Goal: Find specific page/section: Find specific page/section

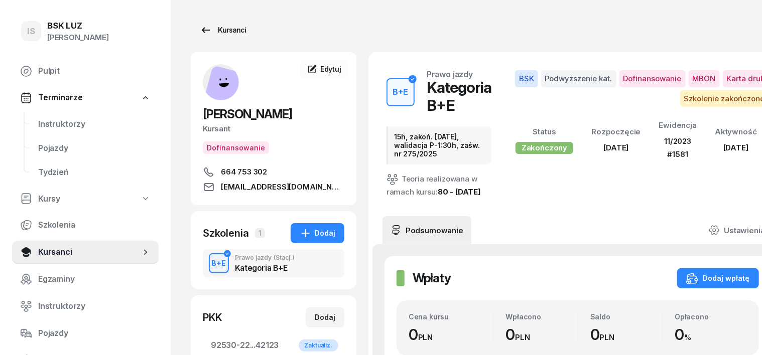
click at [210, 29] on div "Kursanci" at bounding box center [223, 30] width 46 height 12
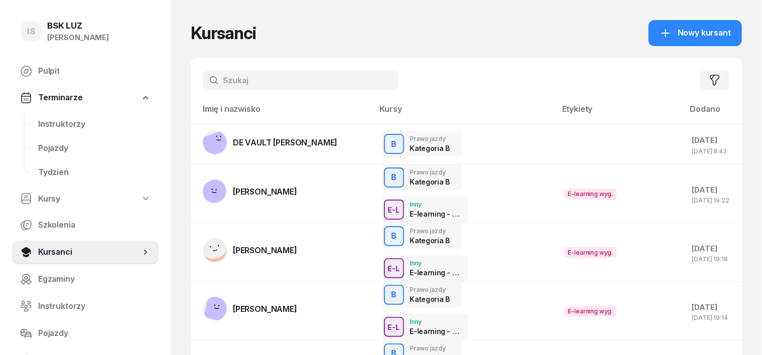
click at [203, 78] on input "text" at bounding box center [301, 80] width 196 height 20
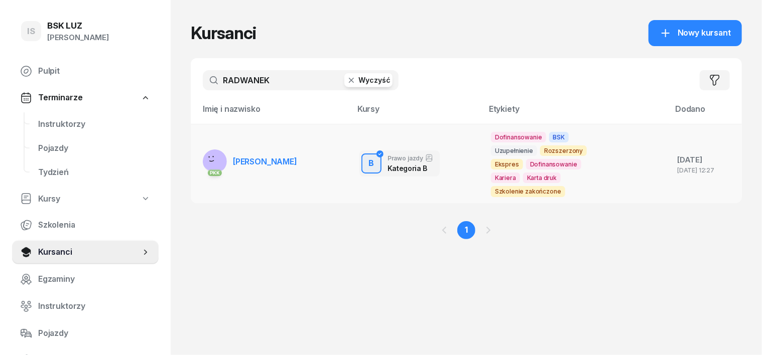
type input "RADWANEK"
click at [199, 150] on rect at bounding box center [215, 158] width 39 height 39
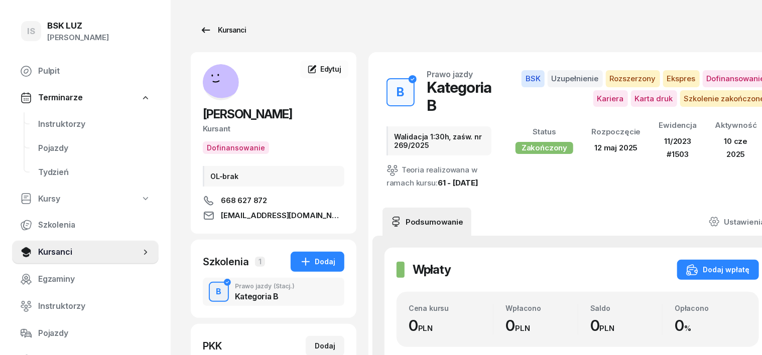
click at [217, 30] on div "Kursanci" at bounding box center [223, 30] width 46 height 12
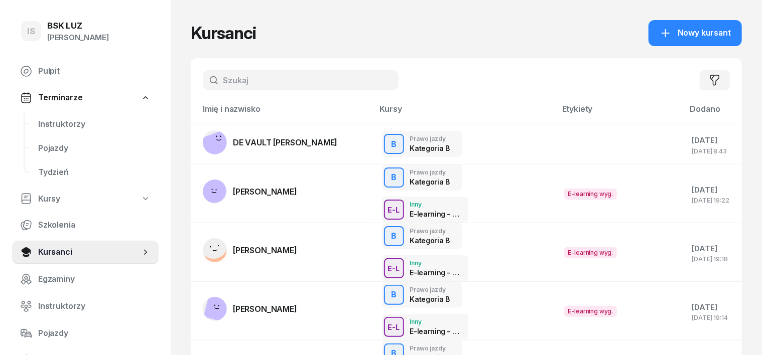
click at [206, 81] on input "text" at bounding box center [301, 80] width 196 height 20
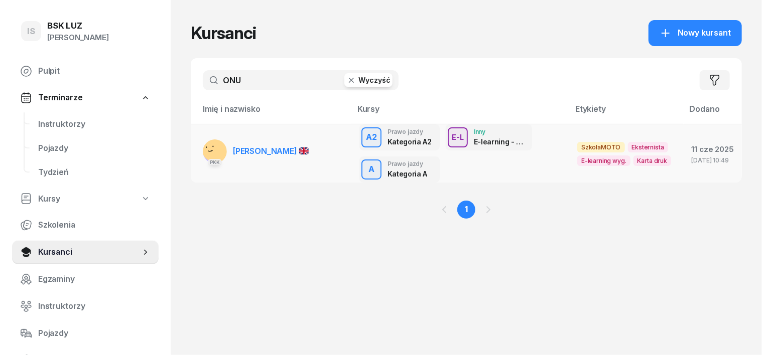
type input "ONU"
click at [344, 86] on button "Wyczyść" at bounding box center [368, 80] width 48 height 14
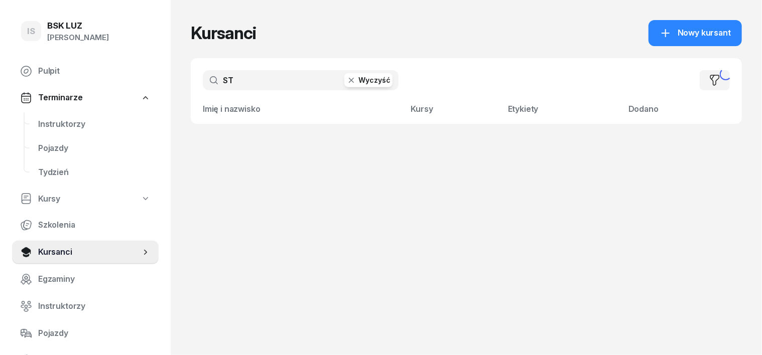
type input "S"
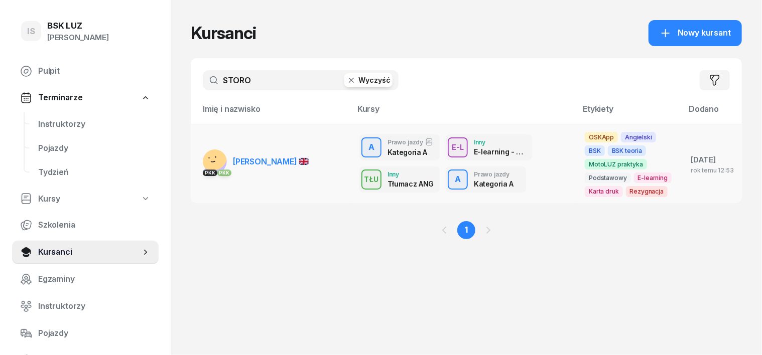
type input "STORO"
click at [195, 161] on rect at bounding box center [213, 156] width 41 height 41
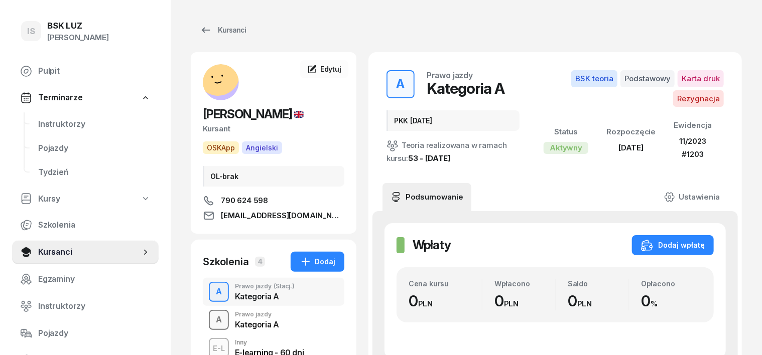
click at [212, 315] on div "A" at bounding box center [219, 320] width 14 height 17
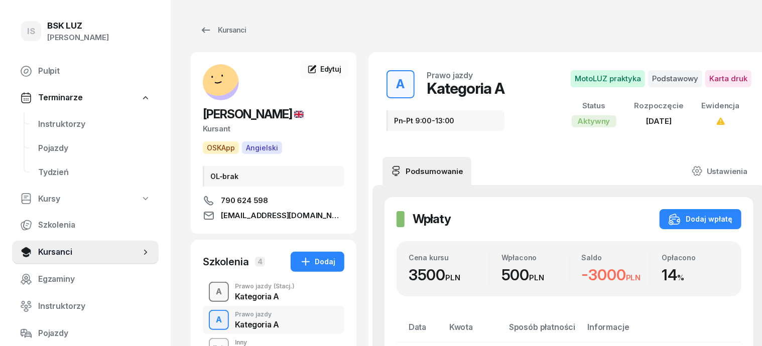
click at [212, 293] on div "A" at bounding box center [219, 292] width 14 height 17
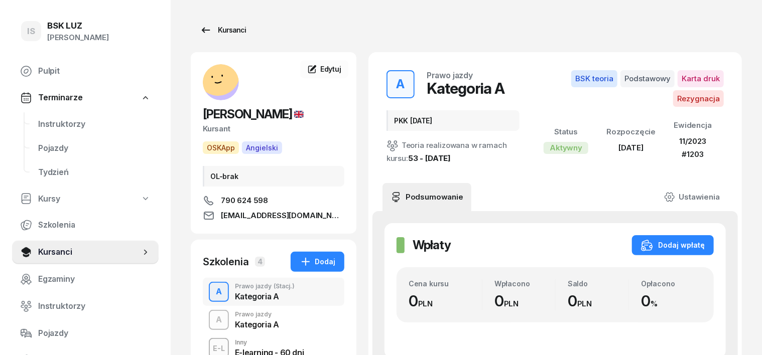
click at [218, 31] on div "Kursanci" at bounding box center [223, 30] width 46 height 12
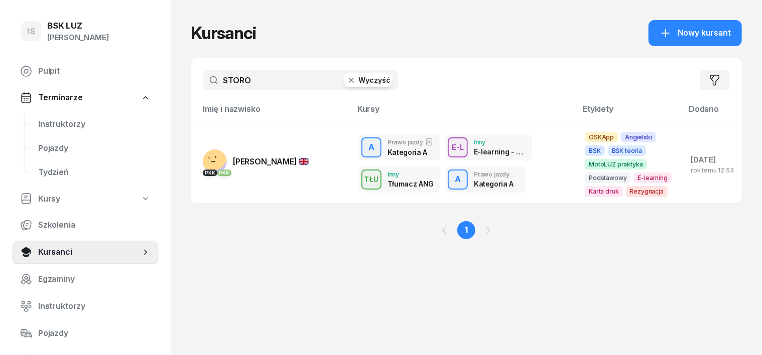
click at [346, 81] on icon "button" at bounding box center [351, 80] width 10 height 10
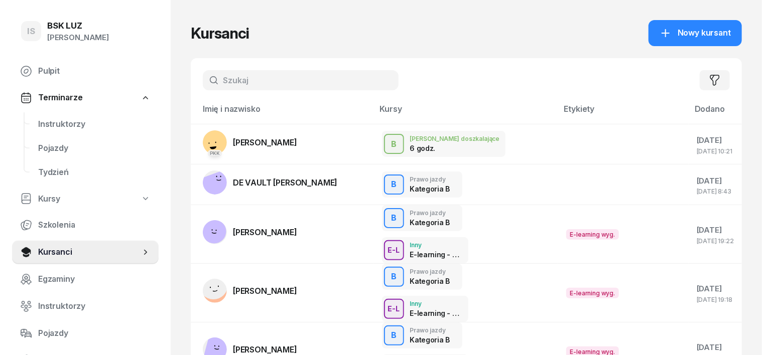
click at [203, 77] on input "text" at bounding box center [301, 80] width 196 height 20
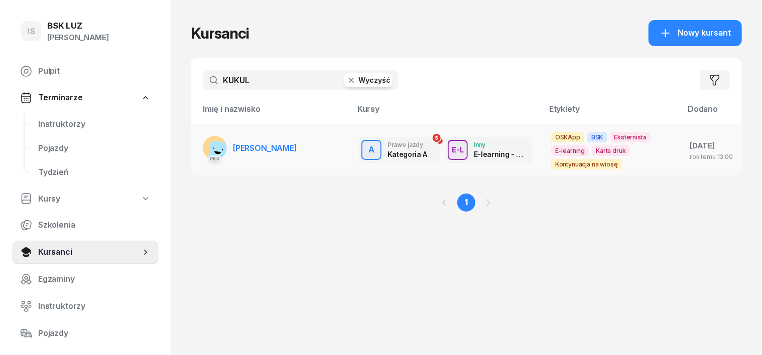
type input "KUKUL"
click at [207, 149] on rect at bounding box center [221, 155] width 28 height 28
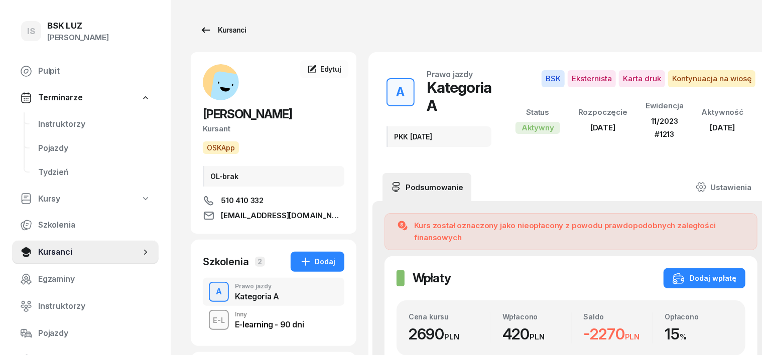
click at [218, 30] on div "Kursanci" at bounding box center [223, 30] width 46 height 12
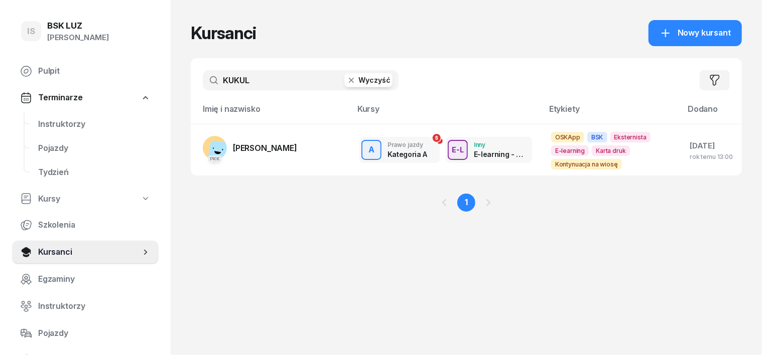
click at [349, 82] on icon "button" at bounding box center [351, 80] width 5 height 5
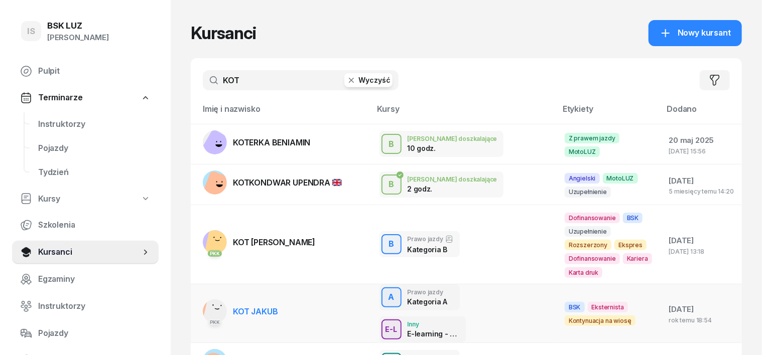
type input "KOT"
click at [203, 295] on rect at bounding box center [219, 311] width 32 height 32
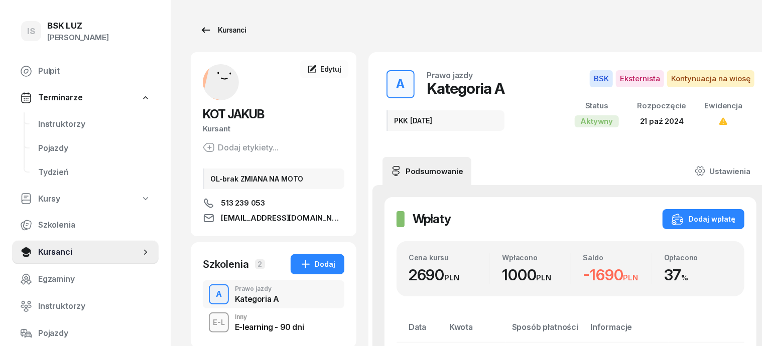
click at [217, 29] on div "Kursanci" at bounding box center [223, 30] width 46 height 12
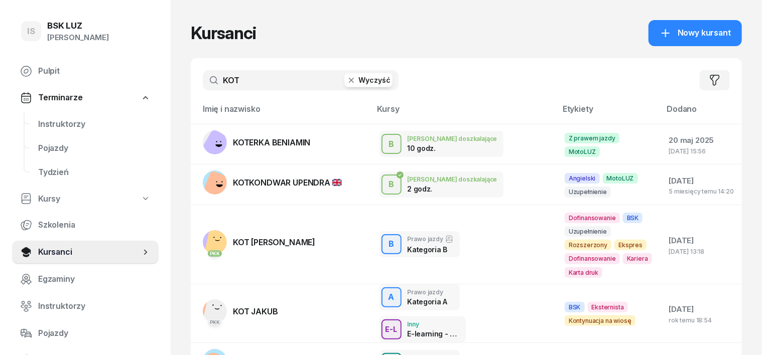
click at [346, 78] on icon "button" at bounding box center [351, 80] width 10 height 10
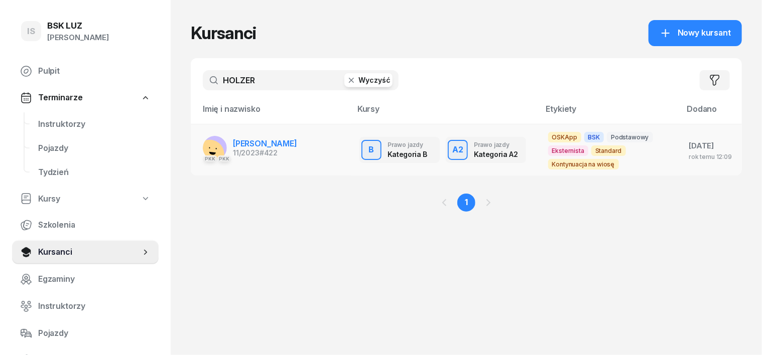
type input "HOLZER"
click at [193, 147] on rect at bounding box center [210, 155] width 36 height 36
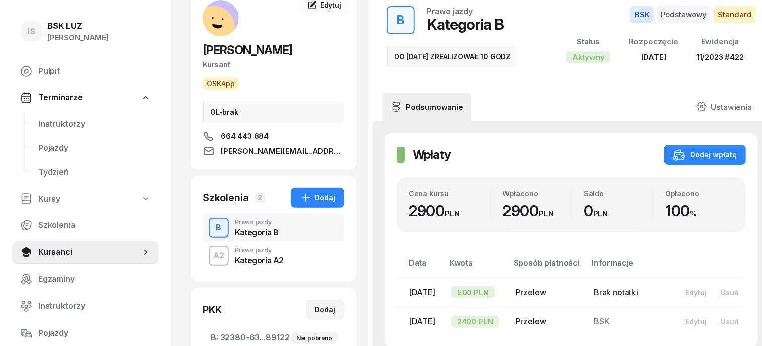
scroll to position [125, 0]
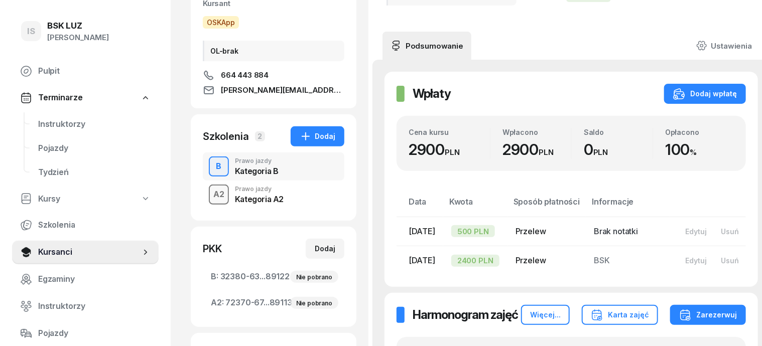
click at [209, 194] on div "A2" at bounding box center [218, 194] width 19 height 17
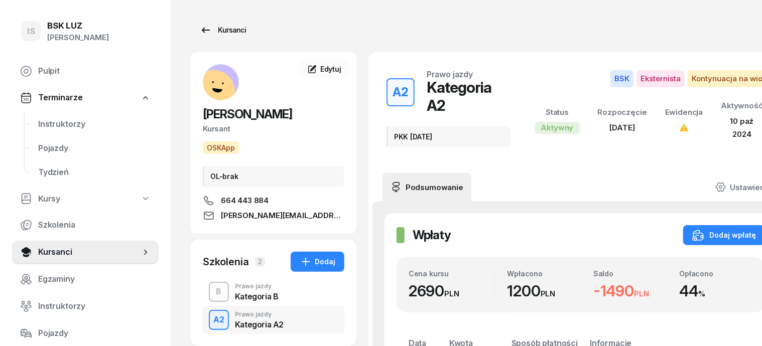
click at [219, 28] on div "Kursanci" at bounding box center [223, 30] width 46 height 12
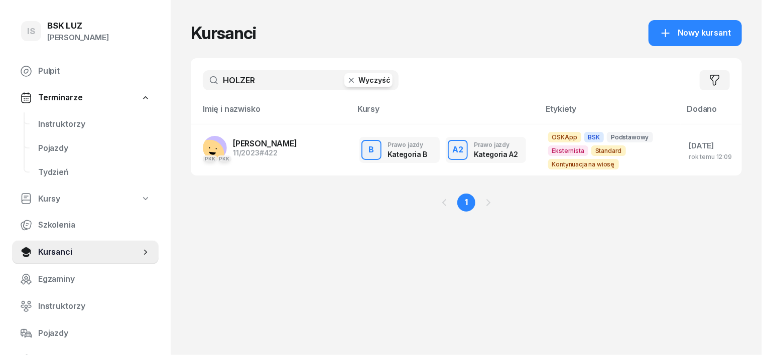
click at [346, 85] on icon "button" at bounding box center [351, 80] width 10 height 10
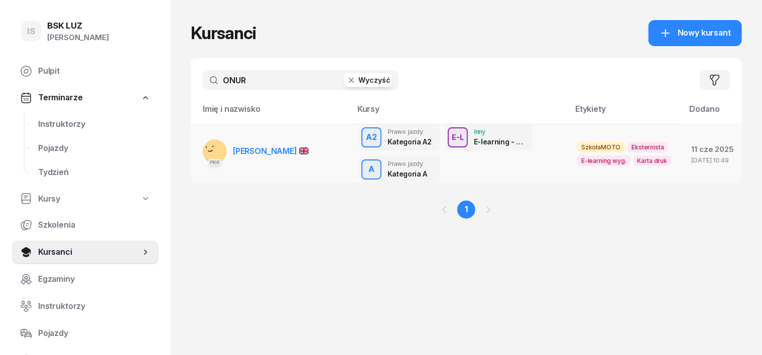
type input "ONUR"
click at [200, 149] on rect at bounding box center [216, 148] width 36 height 36
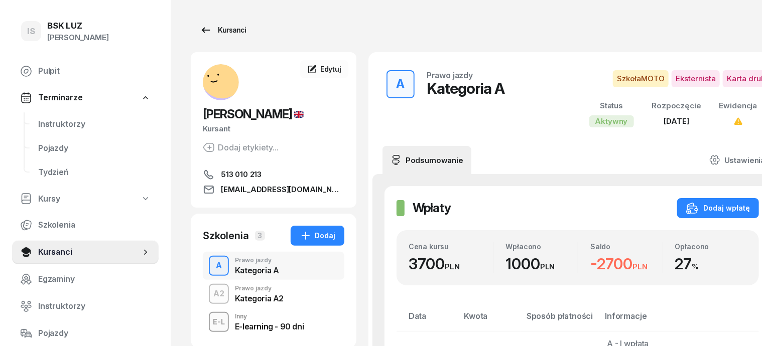
click at [217, 30] on div "Kursanci" at bounding box center [223, 30] width 46 height 12
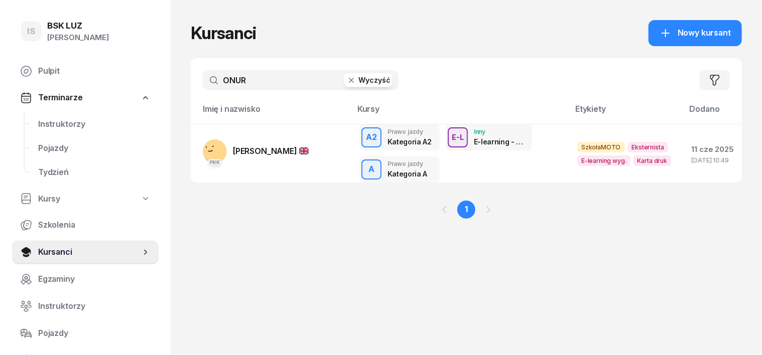
click at [346, 76] on icon "button" at bounding box center [351, 80] width 10 height 10
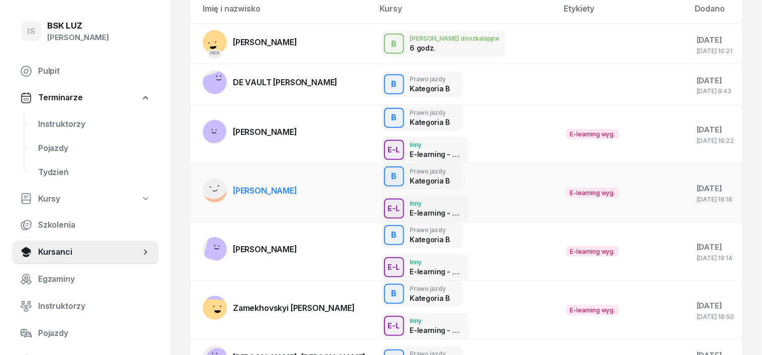
scroll to position [125, 0]
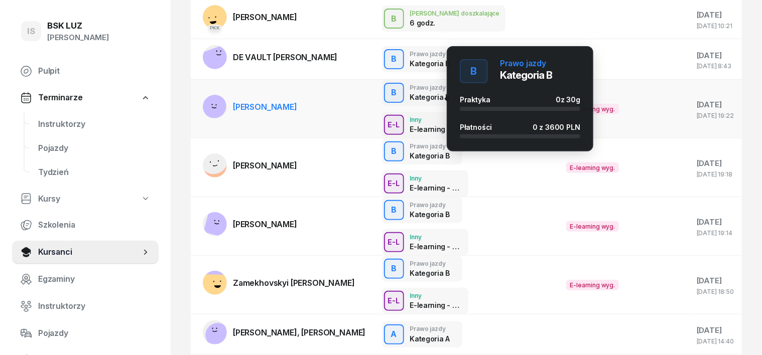
click at [387, 101] on div "B" at bounding box center [394, 92] width 14 height 17
